Goal: Task Accomplishment & Management: Complete application form

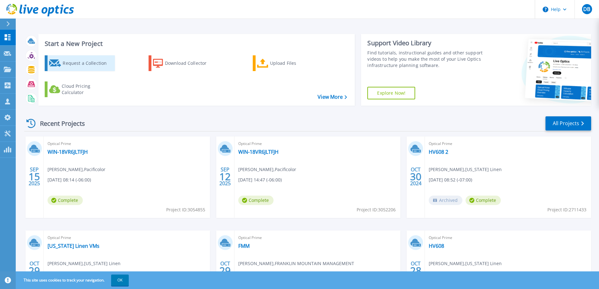
click at [84, 63] on div "Request a Collection" at bounding box center [88, 63] width 50 height 13
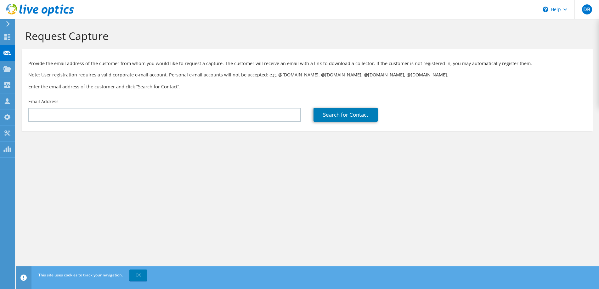
click at [97, 107] on div "Email Address" at bounding box center [164, 110] width 285 height 30
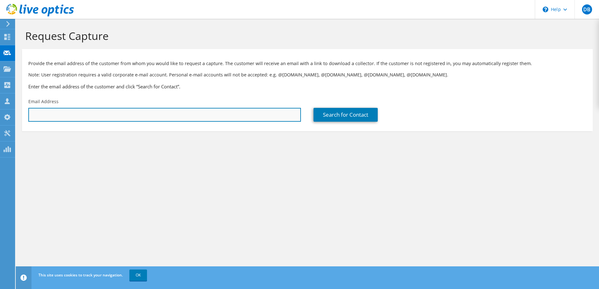
click at [98, 117] on input "text" at bounding box center [164, 115] width 273 height 14
click at [145, 110] on input "text" at bounding box center [164, 115] width 273 height 14
paste input "[EMAIL_ADDRESS][DOMAIN_NAME]"
type input "[EMAIL_ADDRESS][DOMAIN_NAME]"
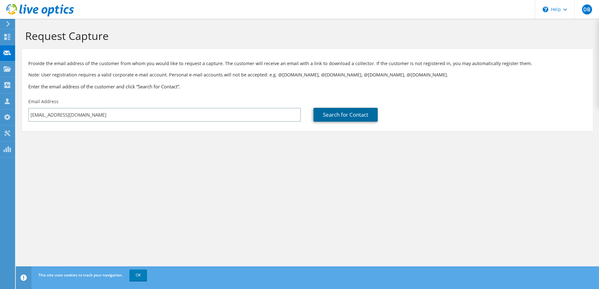
click at [340, 115] on link "Search for Contact" at bounding box center [345, 115] width 64 height 14
type input "Monarch Tractor"
type input "[PERSON_NAME]"
type input "Komarov"
type input "[GEOGRAPHIC_DATA]"
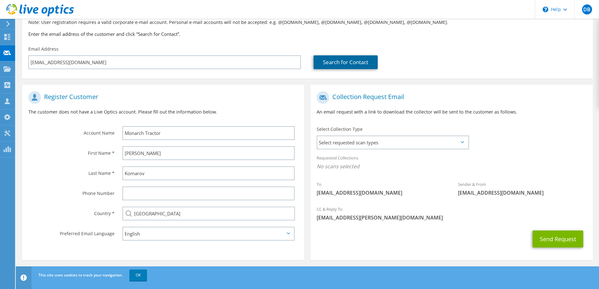
scroll to position [55, 0]
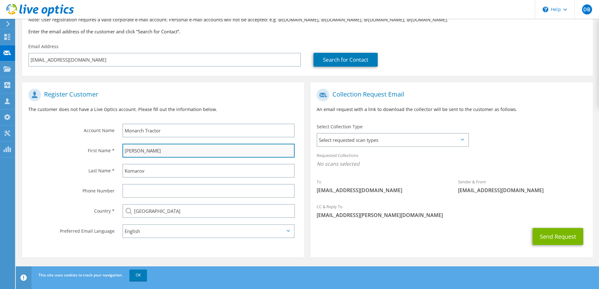
click at [156, 152] on input "[PERSON_NAME]" at bounding box center [208, 151] width 172 height 14
click at [152, 150] on input "[PERSON_NAME]" at bounding box center [208, 151] width 172 height 14
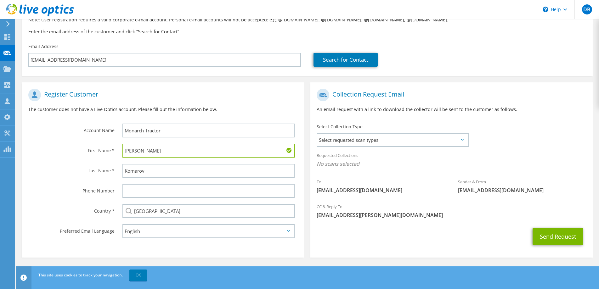
type input "[PERSON_NAME]"
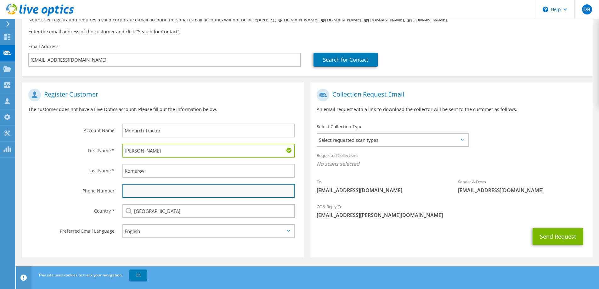
click at [150, 194] on input "text" at bounding box center [208, 191] width 172 height 14
paste input "19166015878"
click at [126, 192] on input "19166015878" at bounding box center [208, 191] width 172 height 14
type input "9166015878"
click at [188, 249] on section "Register Customer The customer does not have a Live Optics account. Please fill…" at bounding box center [163, 169] width 282 height 175
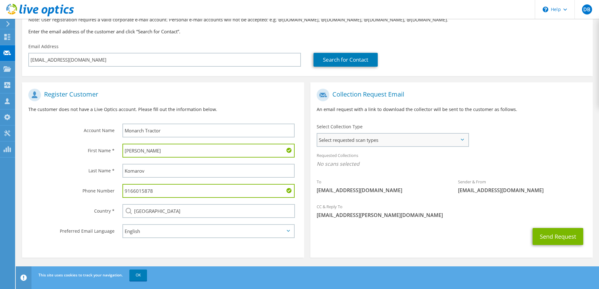
click at [378, 141] on span "Select requested scan types" at bounding box center [392, 140] width 150 height 13
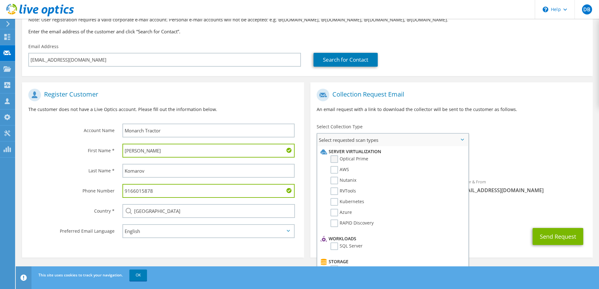
click at [335, 158] on label "Optical Prime" at bounding box center [349, 159] width 38 height 8
click at [0, 0] on input "Optical Prime" at bounding box center [0, 0] width 0 height 0
click at [334, 159] on label "Optical Prime" at bounding box center [349, 159] width 38 height 8
click at [0, 0] on input "Optical Prime" at bounding box center [0, 0] width 0 height 0
click at [332, 169] on label "AWS" at bounding box center [339, 170] width 19 height 8
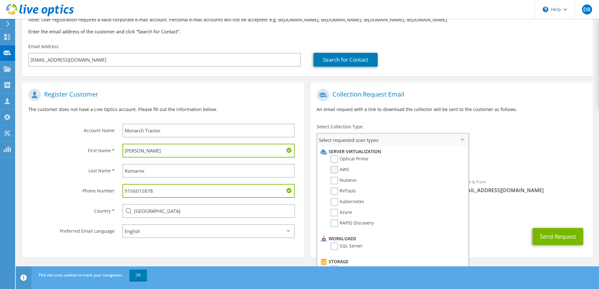
click at [0, 0] on input "AWS" at bounding box center [0, 0] width 0 height 0
click at [524, 214] on span "[EMAIL_ADDRESS][PERSON_NAME][DOMAIN_NAME]" at bounding box center [451, 217] width 269 height 7
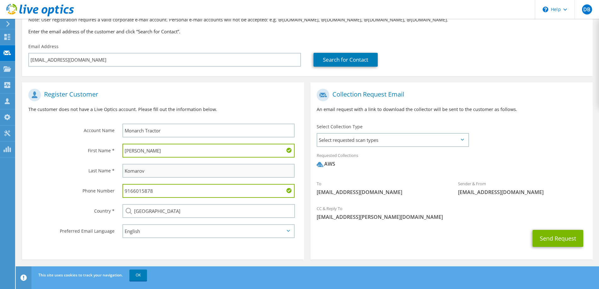
scroll to position [57, 0]
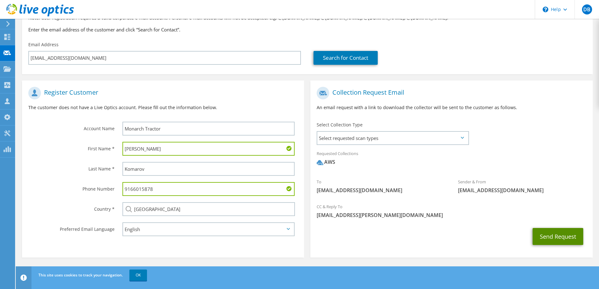
click at [540, 235] on button "Send Request" at bounding box center [558, 236] width 51 height 17
